Goal: Task Accomplishment & Management: Manage account settings

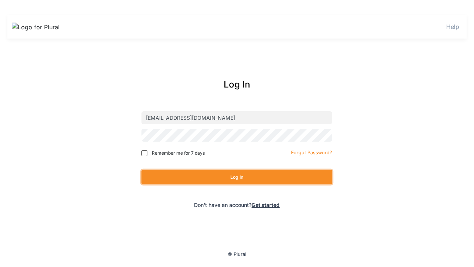
click at [237, 177] on button "Log In" at bounding box center [236, 177] width 191 height 14
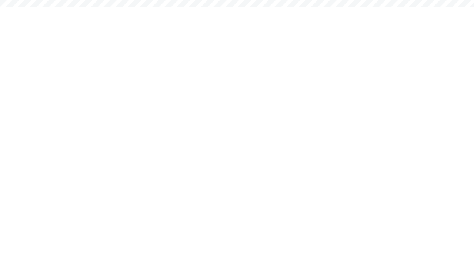
click at [0, 0] on div "EH" at bounding box center [0, 0] width 0 height 0
click at [0, 0] on link "Log Out" at bounding box center [0, 0] width 0 height 0
